Goal: Task Accomplishment & Management: Manage account settings

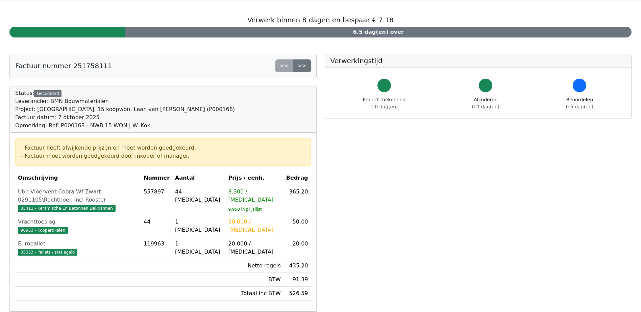
scroll to position [34, 0]
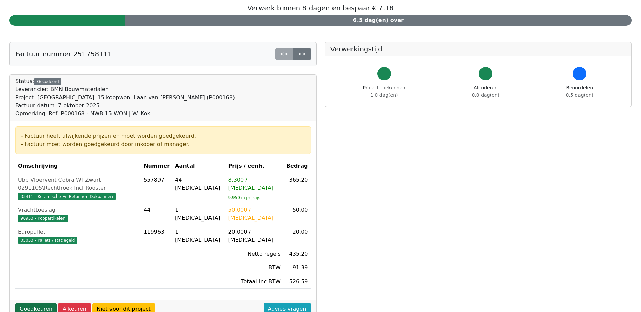
click at [28, 303] on link "Goedkeuren" at bounding box center [36, 309] width 42 height 13
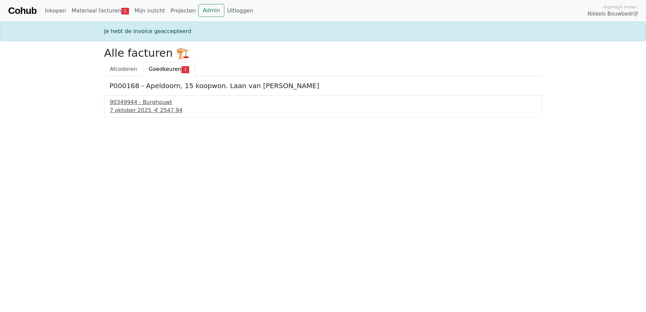
click at [121, 103] on div "90349944 - Burghouwt" at bounding box center [323, 102] width 426 height 8
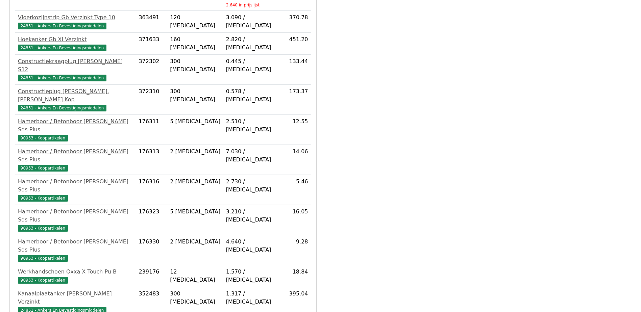
scroll to position [408, 0]
